Goal: Task Accomplishment & Management: Manage account settings

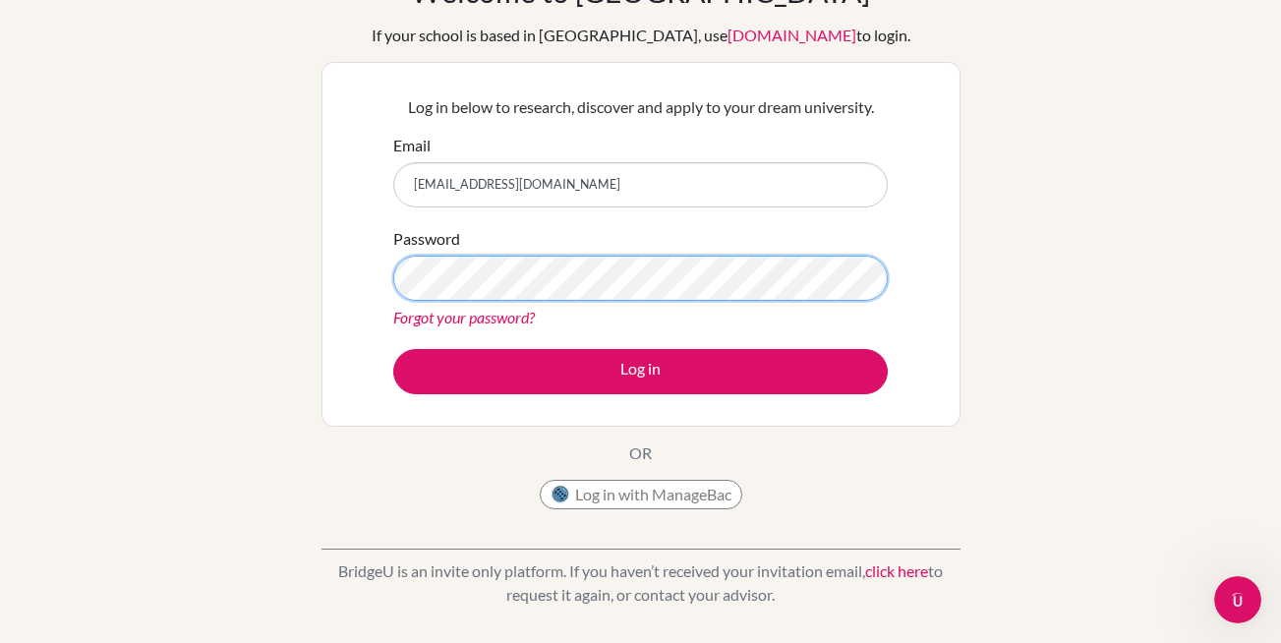
click at [393, 349] on button "Log in" at bounding box center [640, 371] width 495 height 45
